Goal: Task Accomplishment & Management: Use online tool/utility

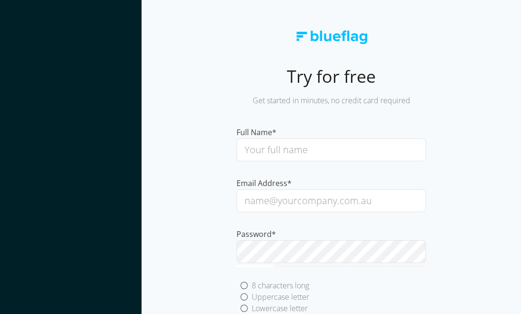
click at [251, 141] on input "text" at bounding box center [332, 149] width 190 height 23
click at [256, 152] on input "text" at bounding box center [332, 149] width 190 height 23
type input "[PERSON_NAME]"
click at [273, 200] on input "email" at bounding box center [332, 200] width 190 height 23
click at [262, 201] on input "ka" at bounding box center [332, 200] width 190 height 23
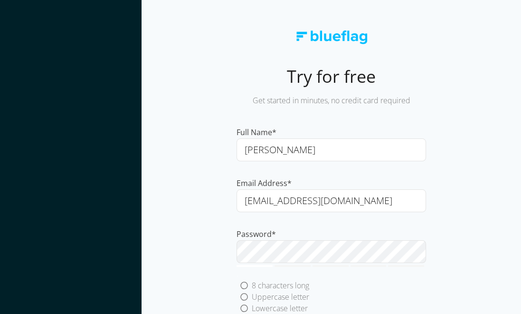
type input "[EMAIL_ADDRESS][DOMAIN_NAME]"
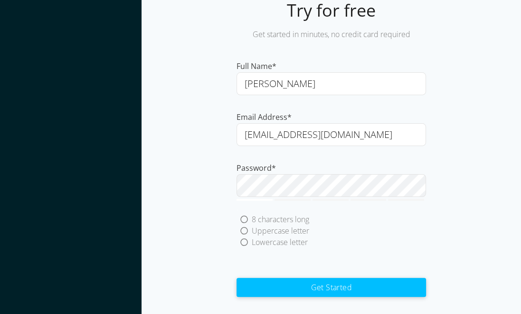
scroll to position [95, 0]
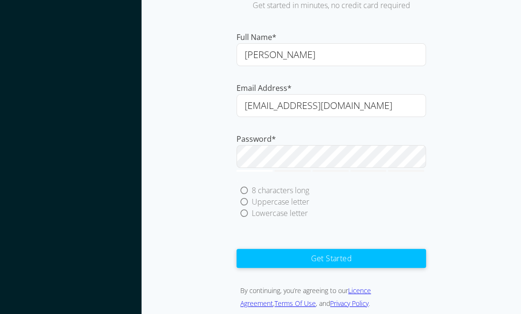
drag, startPoint x: 391, startPoint y: 102, endPoint x: 103, endPoint y: 96, distance: 288.9
click at [103, 96] on div "Try for free Get started in minutes, no credit card required Full Name* [PERSON…" at bounding box center [260, 122] width 521 height 434
drag, startPoint x: 325, startPoint y: 54, endPoint x: 170, endPoint y: 57, distance: 155.4
click at [217, 57] on div "Try for free Get started in minutes, no credit card required Full Name* [PERSON…" at bounding box center [332, 107] width 380 height 404
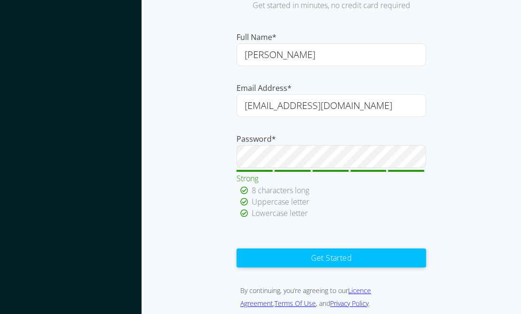
click at [322, 254] on button "Get Started" at bounding box center [332, 257] width 190 height 19
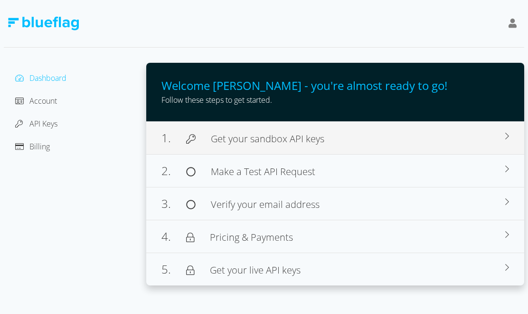
click at [288, 143] on span "Get your sandbox API keys" at bounding box center [268, 138] width 114 height 13
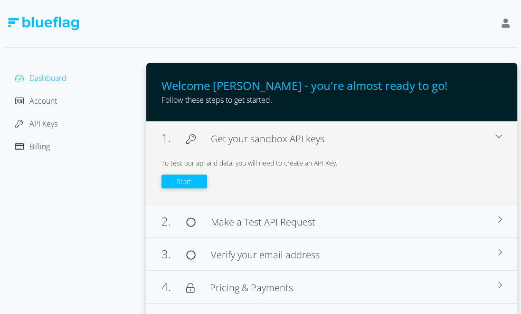
click at [181, 184] on button "Start" at bounding box center [185, 181] width 46 height 14
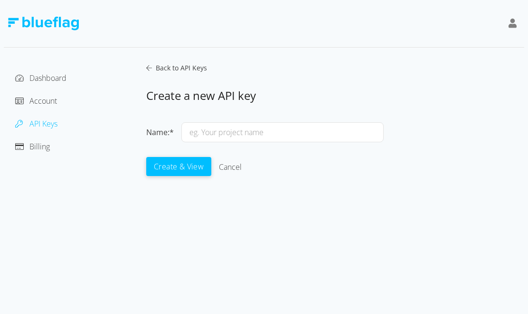
click at [212, 135] on input "text" at bounding box center [282, 132] width 202 height 20
type input "Port Motors"
click at [191, 173] on button "Create & View" at bounding box center [178, 165] width 65 height 19
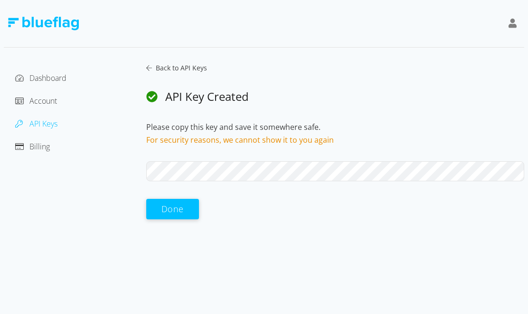
click at [174, 211] on button "Done" at bounding box center [172, 209] width 53 height 20
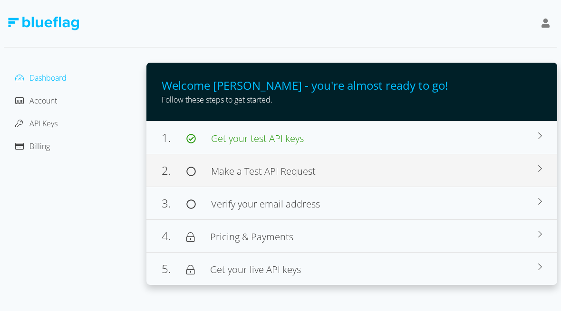
click at [276, 174] on span "Make a Test API Request" at bounding box center [263, 171] width 105 height 13
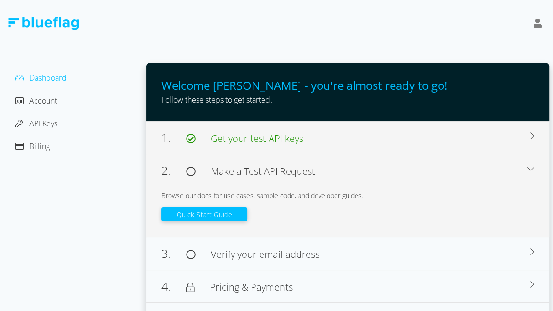
click at [234, 143] on span "Get your test API keys" at bounding box center [257, 138] width 93 height 13
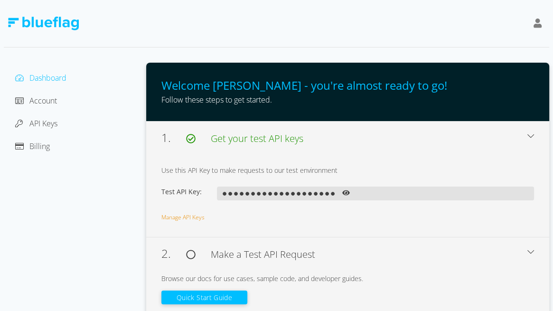
click at [94, 214] on div "Dashboard Account API Keys Billing" at bounding box center [75, 241] width 143 height 356
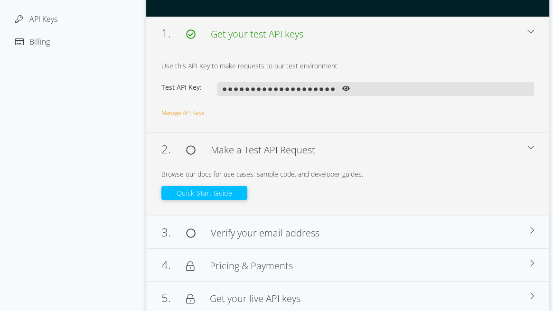
scroll to position [106, 0]
